Goal: Task Accomplishment & Management: Manage account settings

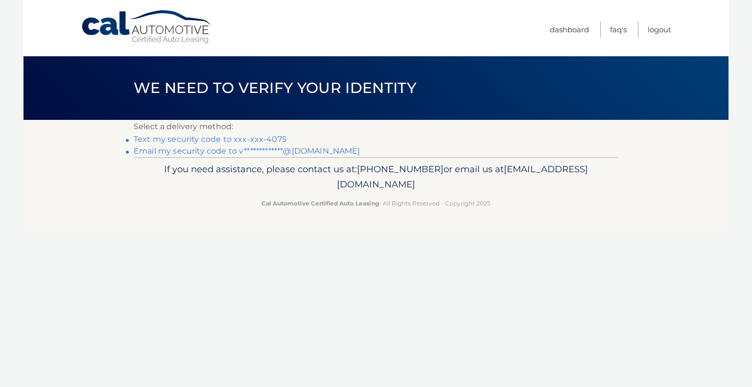
drag, startPoint x: 174, startPoint y: 285, endPoint x: 181, endPoint y: 240, distance: 45.6
click at [174, 284] on div "Cal Automotive Menu Dashboard FAQ's Logout ×" at bounding box center [375, 193] width 705 height 387
click at [190, 138] on link "Text my security code to xxx-xxx-4075" at bounding box center [210, 139] width 153 height 9
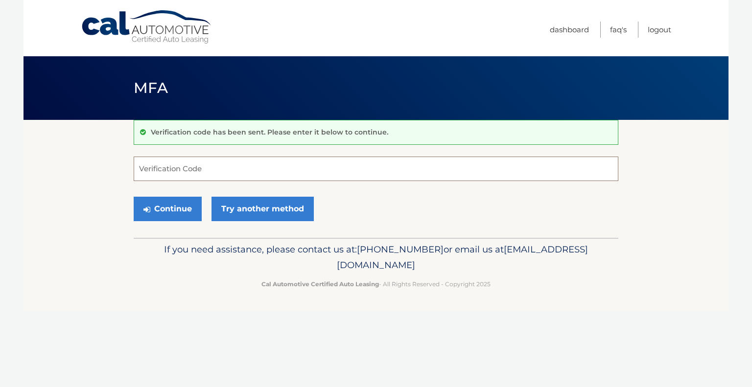
click at [192, 165] on input "Verification Code" at bounding box center [376, 169] width 485 height 24
click at [402, 174] on input "Verification Code" at bounding box center [376, 169] width 485 height 24
type input "352462"
click at [168, 206] on button "Continue" at bounding box center [168, 209] width 68 height 24
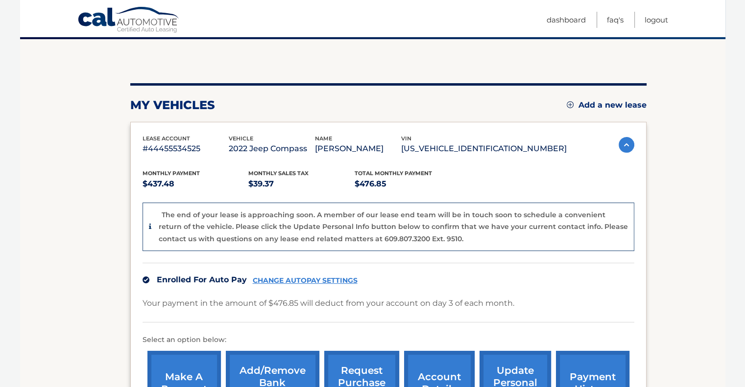
scroll to position [179, 0]
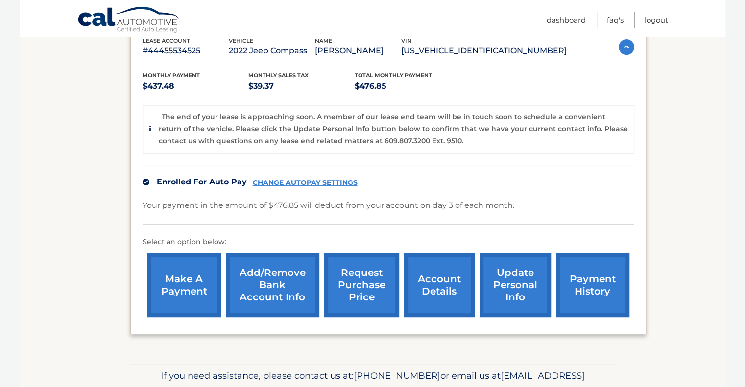
click at [454, 302] on link "account details" at bounding box center [439, 285] width 70 height 64
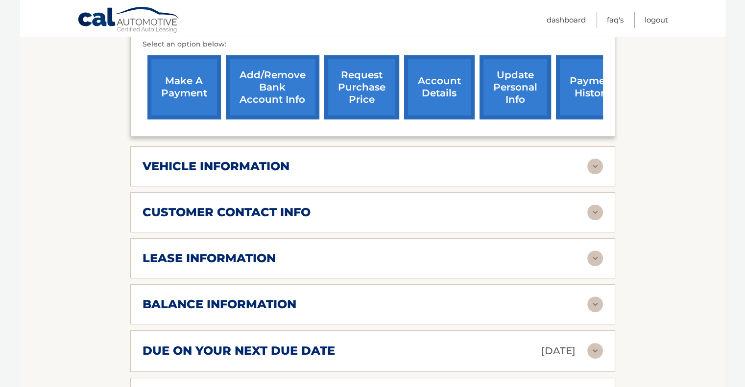
scroll to position [392, 0]
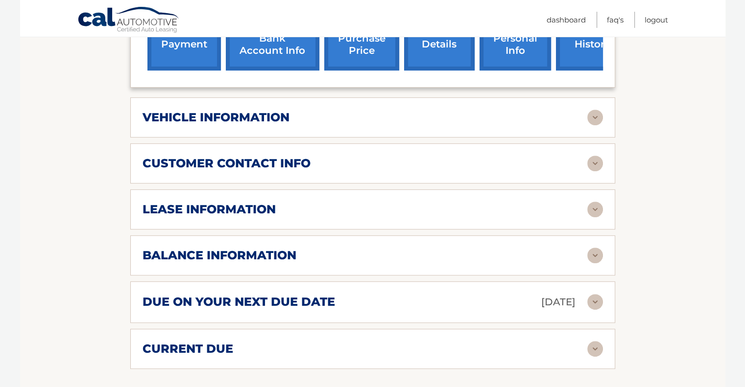
click at [589, 209] on img at bounding box center [595, 210] width 16 height 16
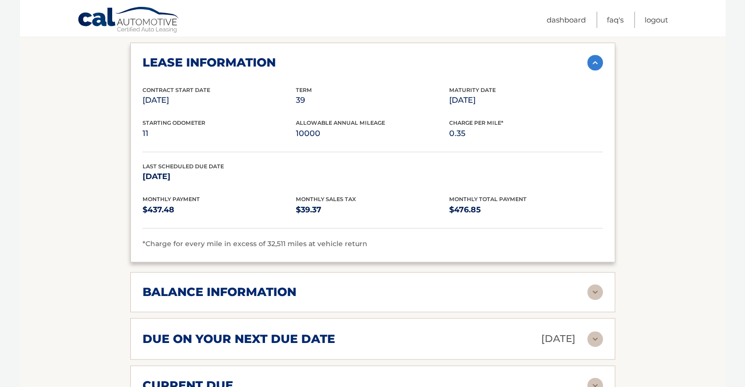
scroll to position [587, 0]
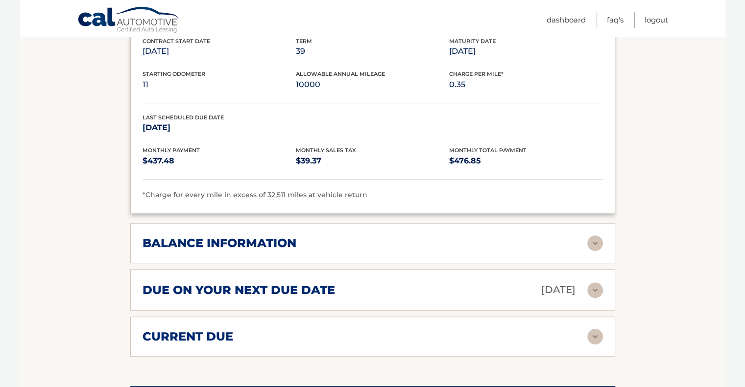
click at [596, 236] on img at bounding box center [595, 243] width 16 height 16
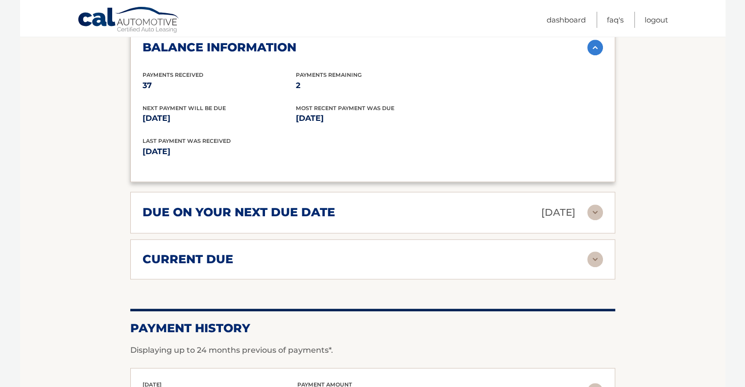
scroll to position [832, 0]
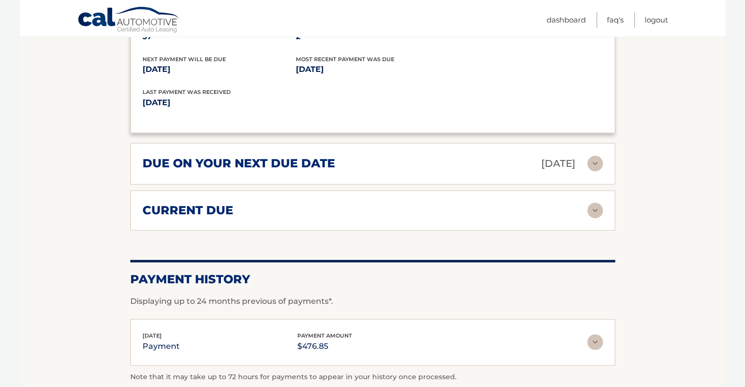
click at [593, 162] on img at bounding box center [595, 164] width 16 height 16
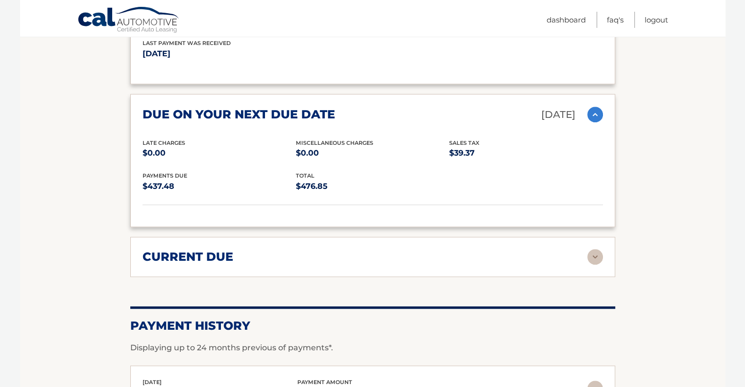
scroll to position [930, 0]
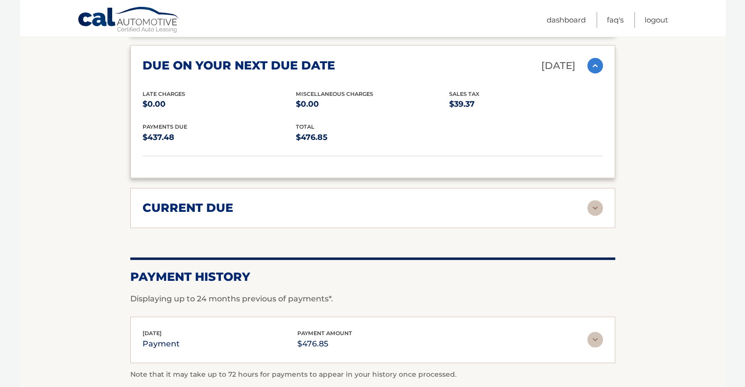
click at [588, 200] on img at bounding box center [595, 208] width 16 height 16
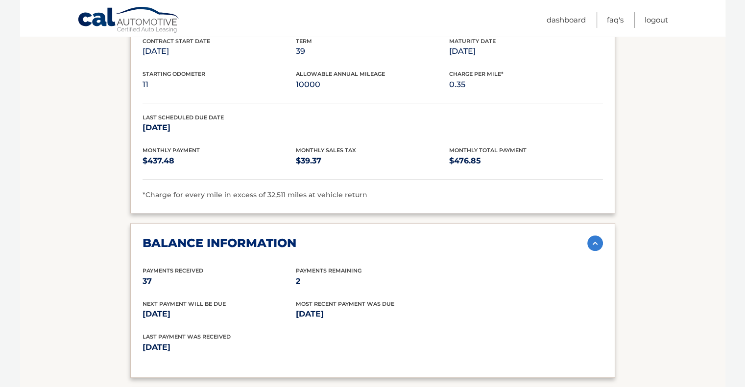
scroll to position [636, 0]
